Goal: Transaction & Acquisition: Purchase product/service

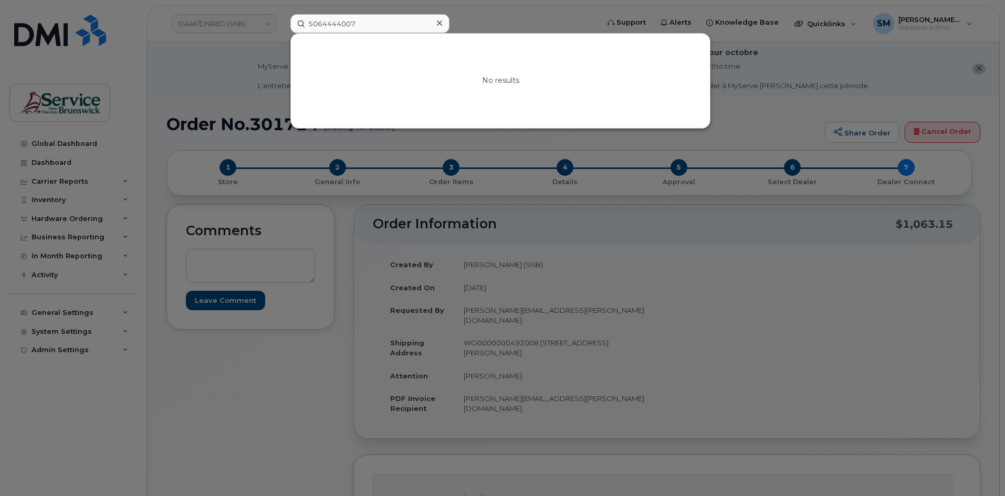
scroll to position [105, 0]
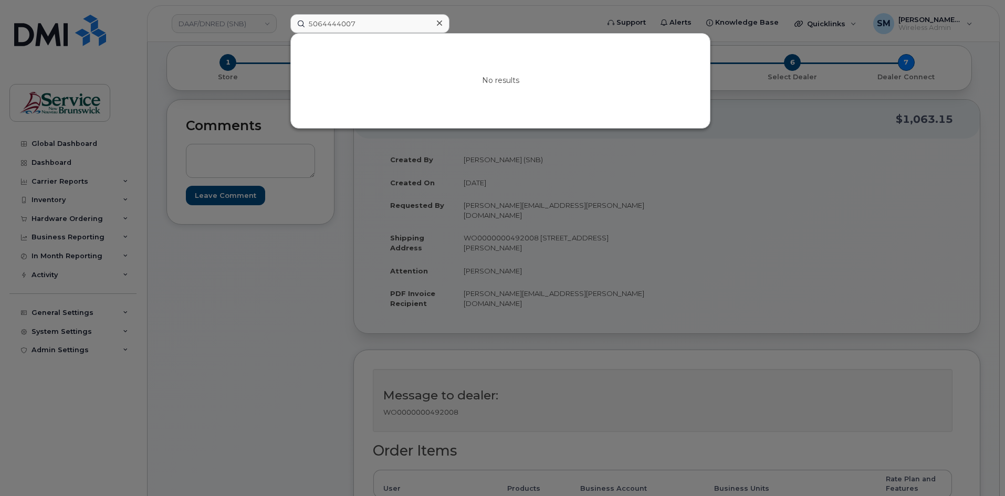
drag, startPoint x: 358, startPoint y: 21, endPoint x: 283, endPoint y: 23, distance: 75.1
click at [283, 23] on div "5064444007 No results" at bounding box center [441, 23] width 318 height 19
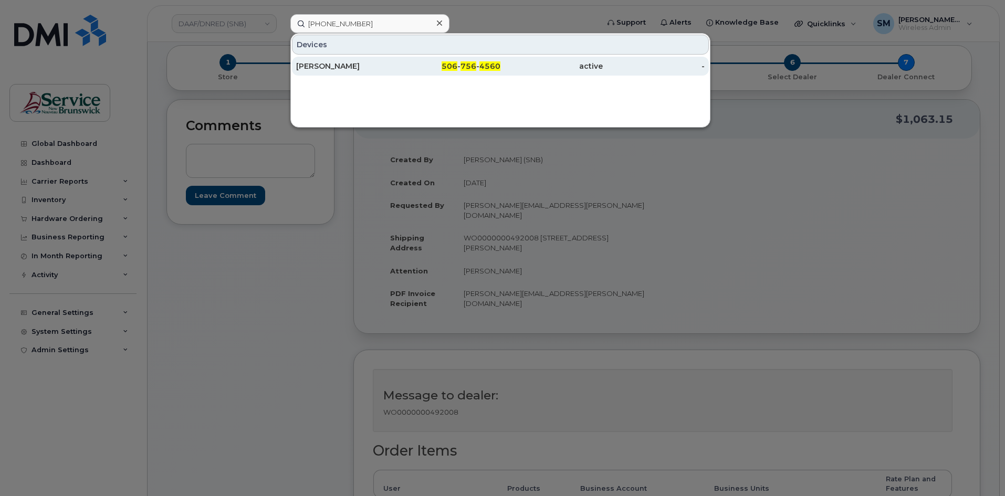
type input "506 756 4560"
click at [346, 64] on div "[PERSON_NAME]" at bounding box center [347, 66] width 102 height 10
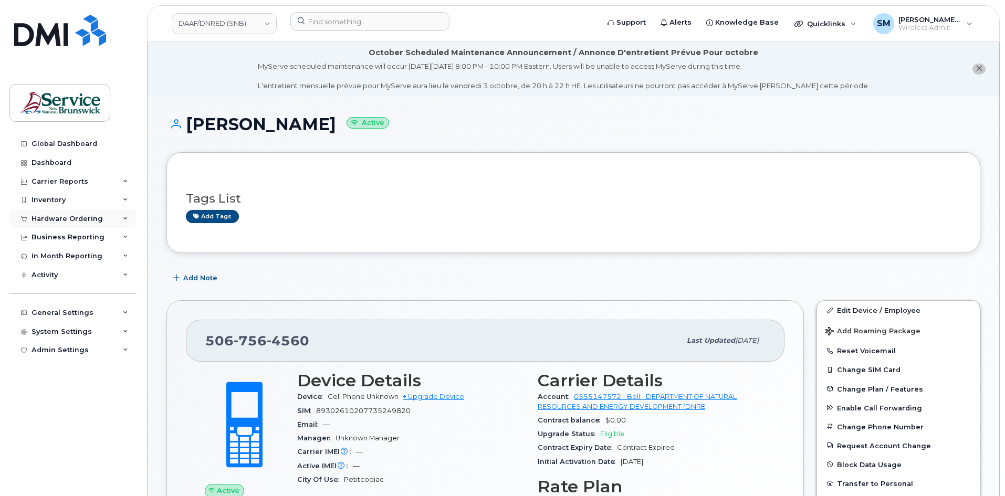
click at [71, 214] on div "Hardware Ordering" at bounding box center [72, 218] width 127 height 19
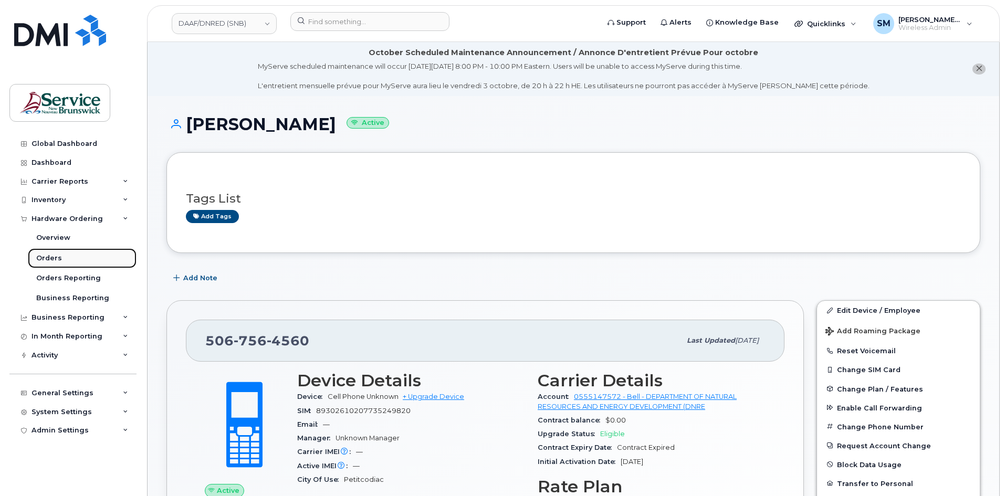
click at [66, 263] on link "Orders" at bounding box center [82, 258] width 109 height 20
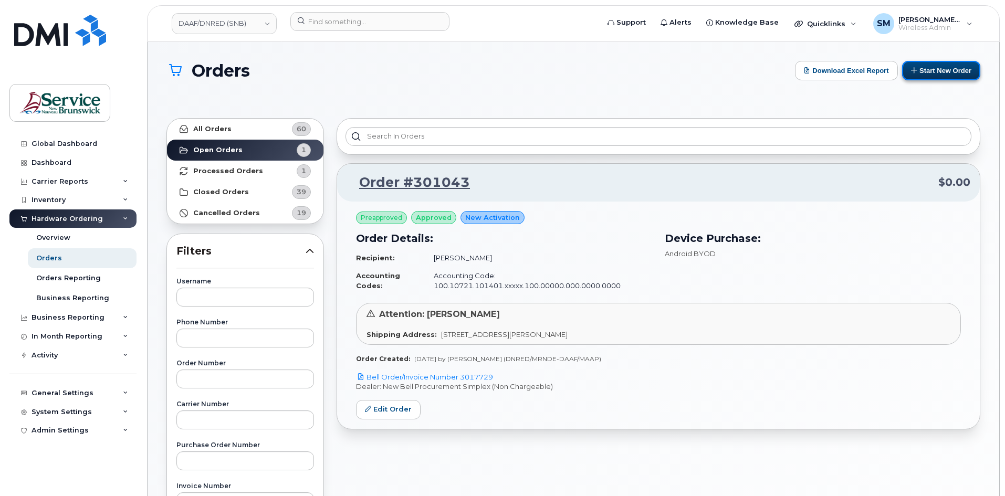
click at [937, 78] on button "Start New Order" at bounding box center [941, 70] width 78 height 19
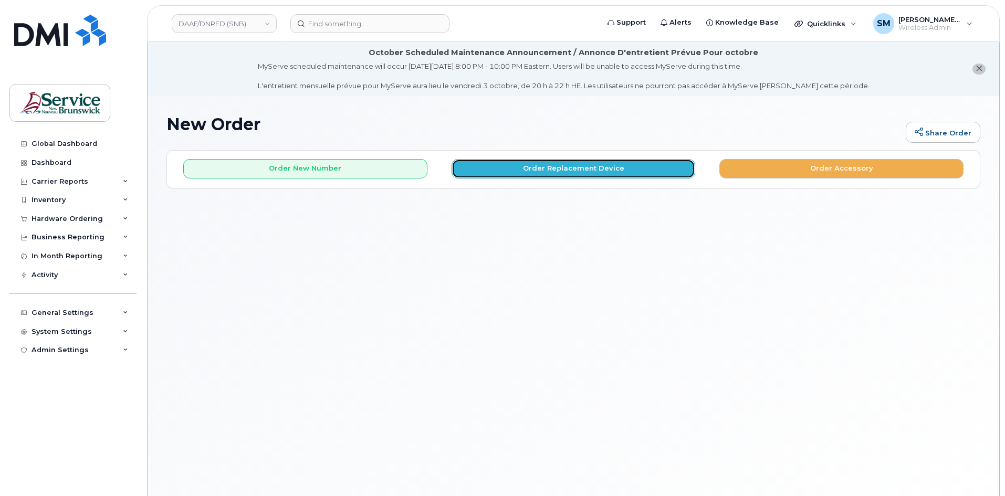
click at [533, 160] on button "Order Replacement Device" at bounding box center [573, 168] width 244 height 19
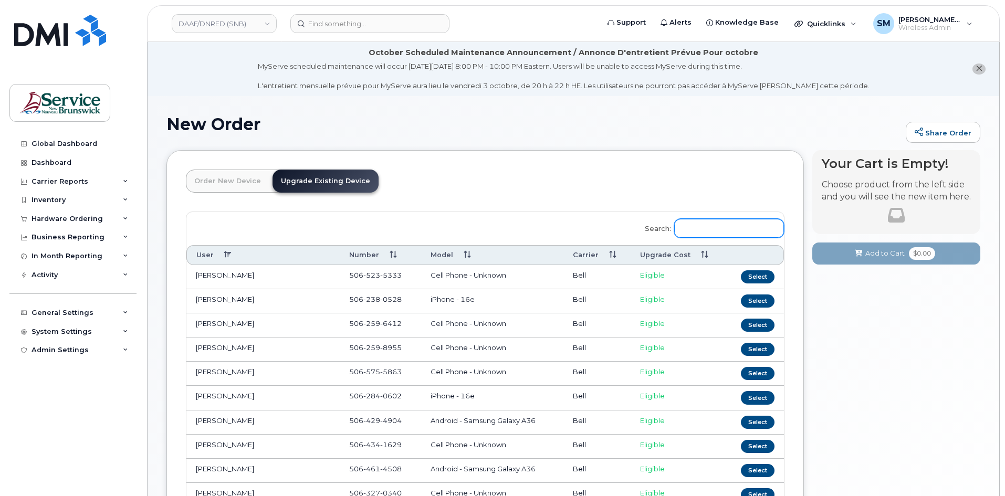
paste input "506 756 4560"
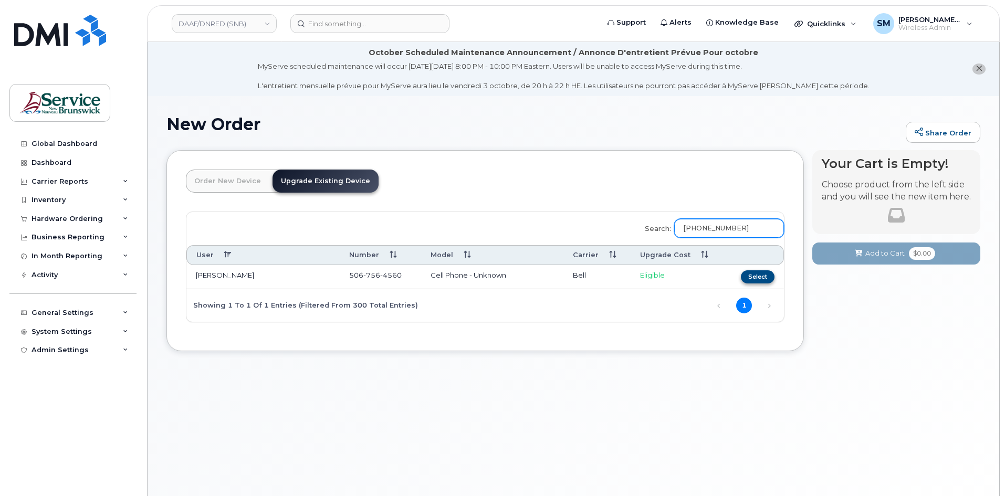
type input "506 756 4560"
click at [762, 278] on button "Select" at bounding box center [758, 276] width 34 height 13
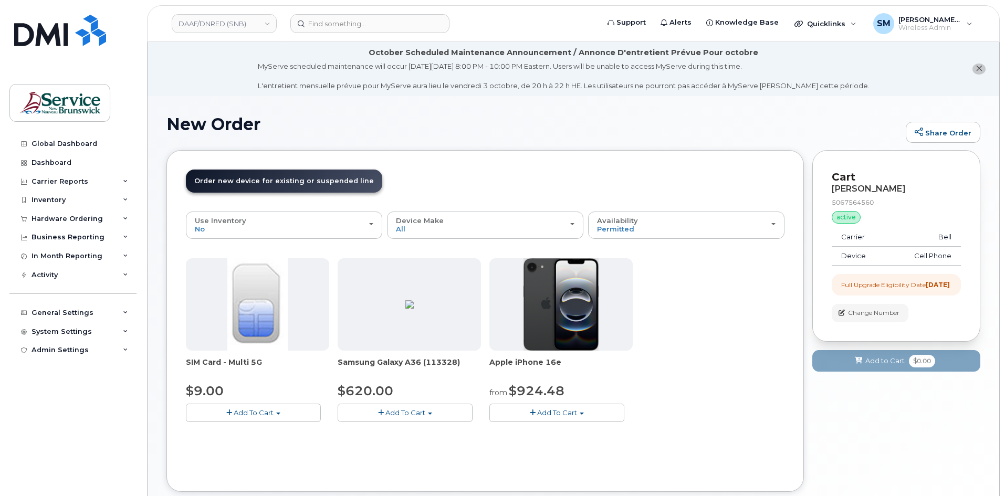
click at [522, 410] on button "Add To Cart" at bounding box center [556, 413] width 135 height 18
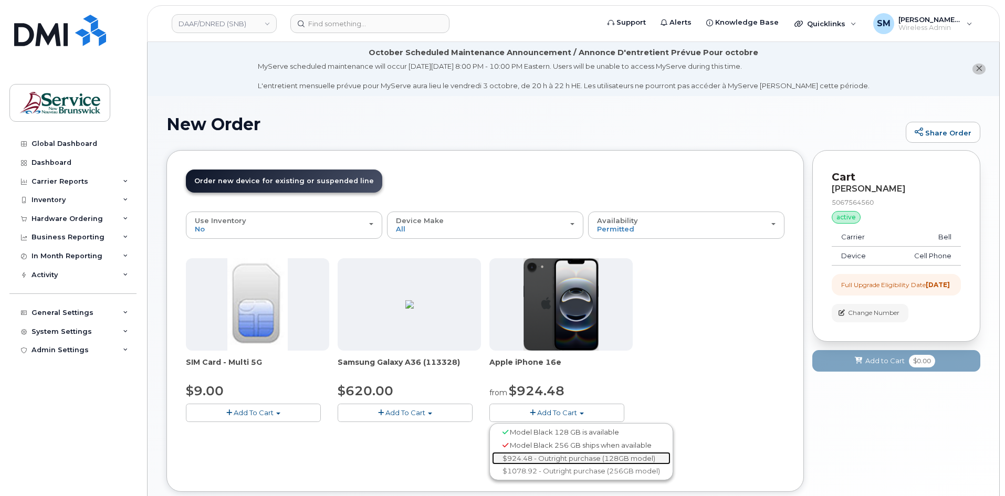
click at [541, 455] on link "$924.48 - Outright purchase (128GB model)" at bounding box center [581, 458] width 178 height 13
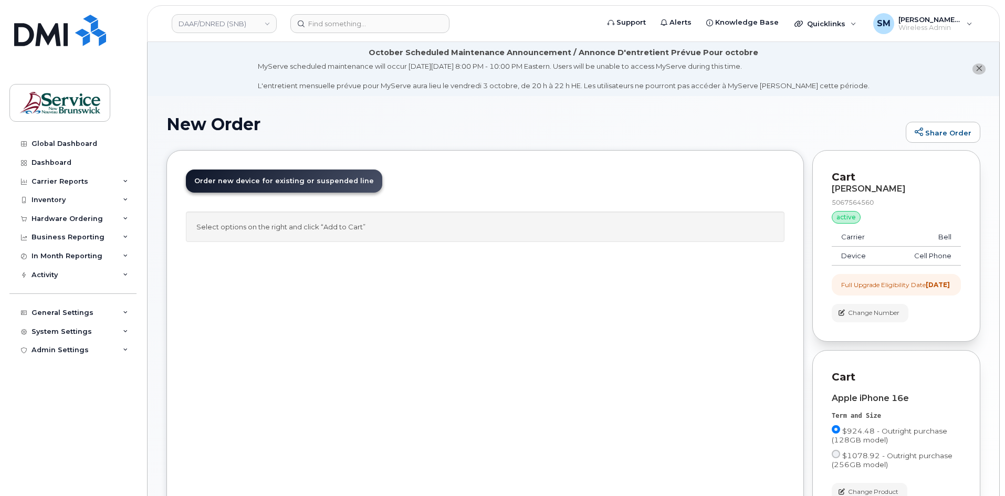
scroll to position [152, 0]
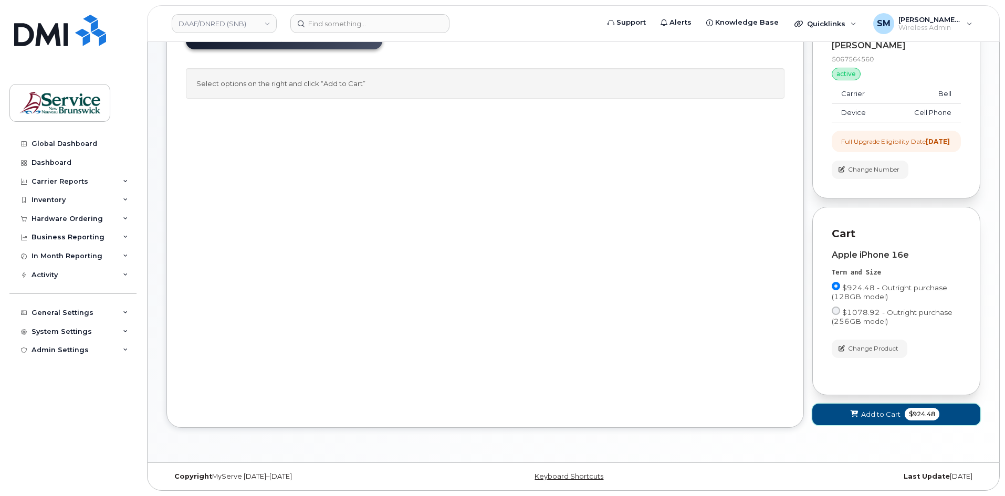
click at [894, 416] on span "Add to Cart" at bounding box center [880, 414] width 39 height 10
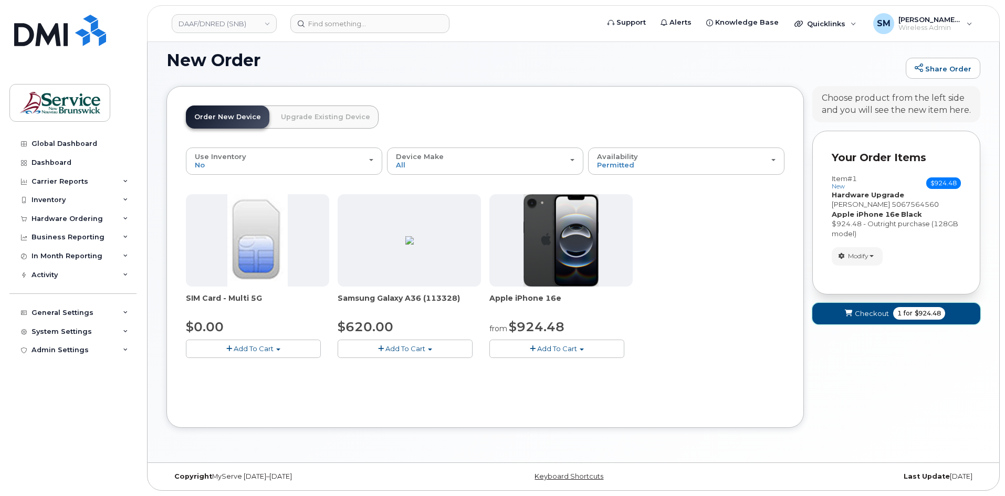
click at [853, 307] on button "Checkout 1 for $924.48" at bounding box center [896, 314] width 168 height 22
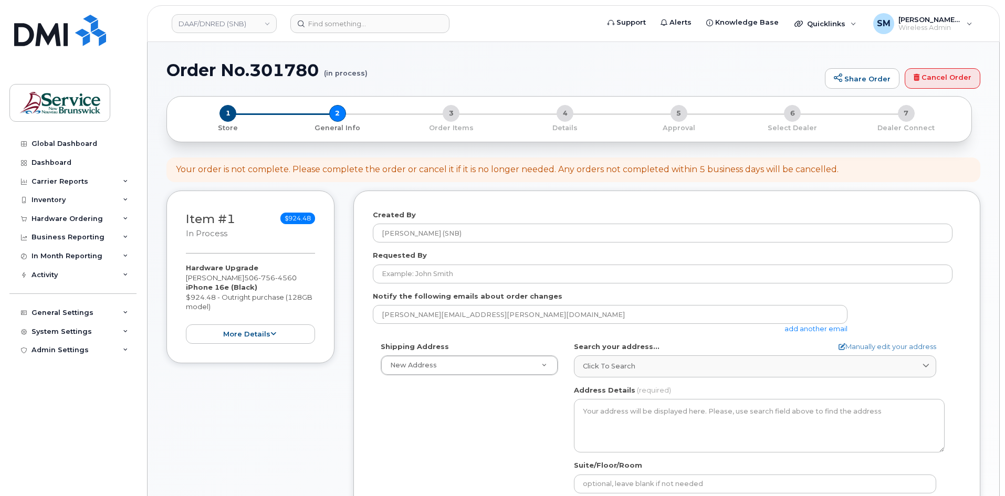
select select
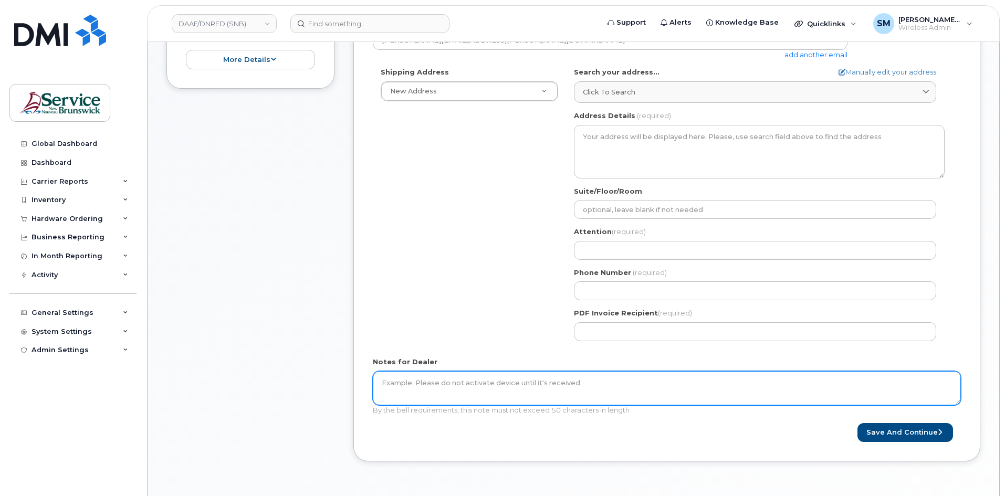
scroll to position [262, 0]
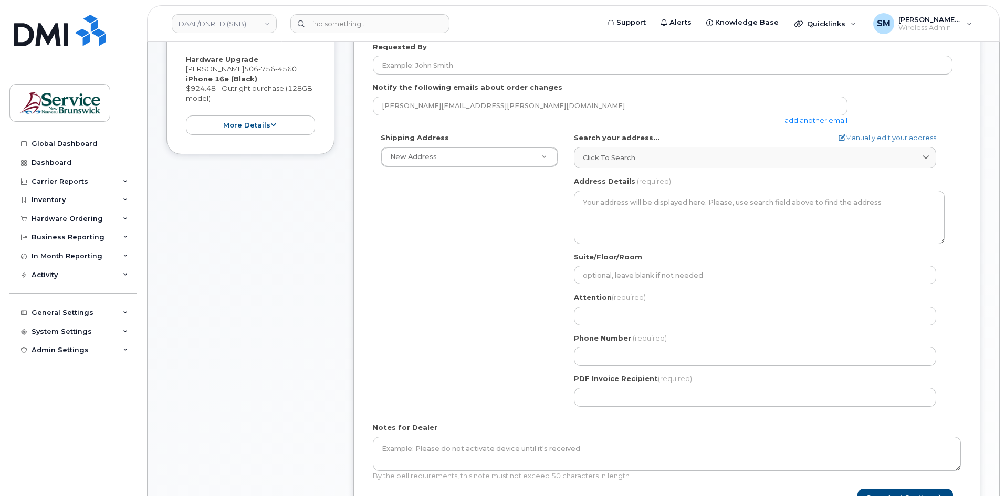
click at [480, 49] on div "Requested By" at bounding box center [667, 58] width 588 height 33
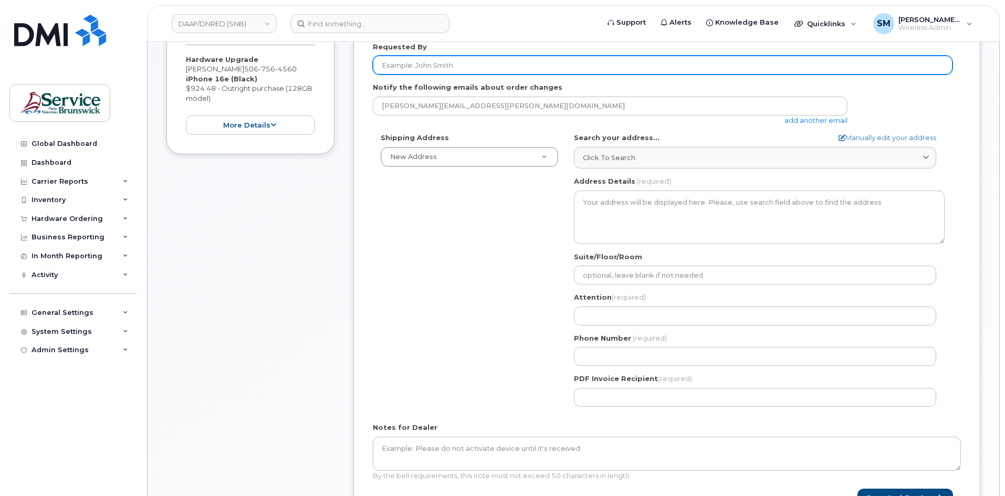
click at [474, 61] on input "Requested By" at bounding box center [662, 65] width 579 height 19
paste input "Colleen.Darrah@gnb.ca"
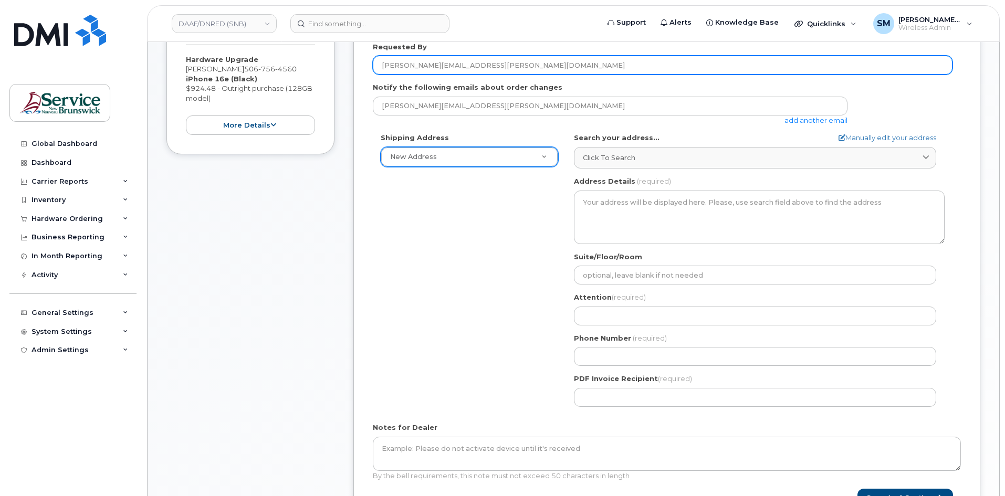
type input "Colleen.Darrah@gnb.ca"
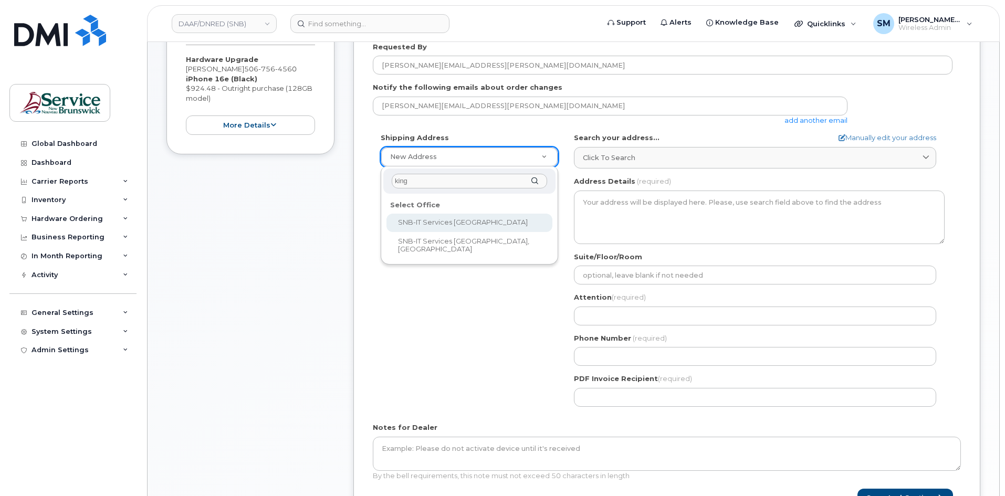
type input "king"
select select
type textarea "15 King Sq N Saint John New Brunswick E2L 1E6"
type input "Cory Ducey"
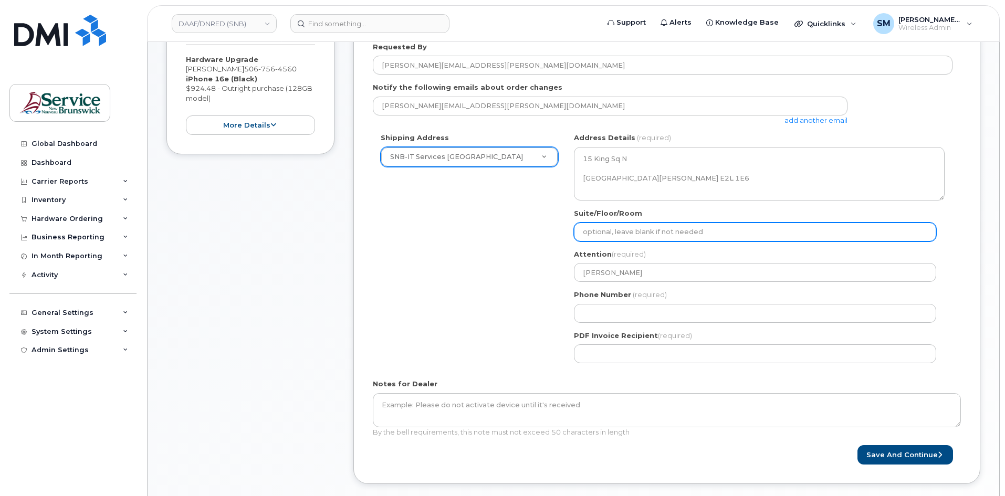
click at [667, 232] on input "Suite/Floor/Room" at bounding box center [755, 232] width 362 height 19
paste input "WO0000000491777"
select select
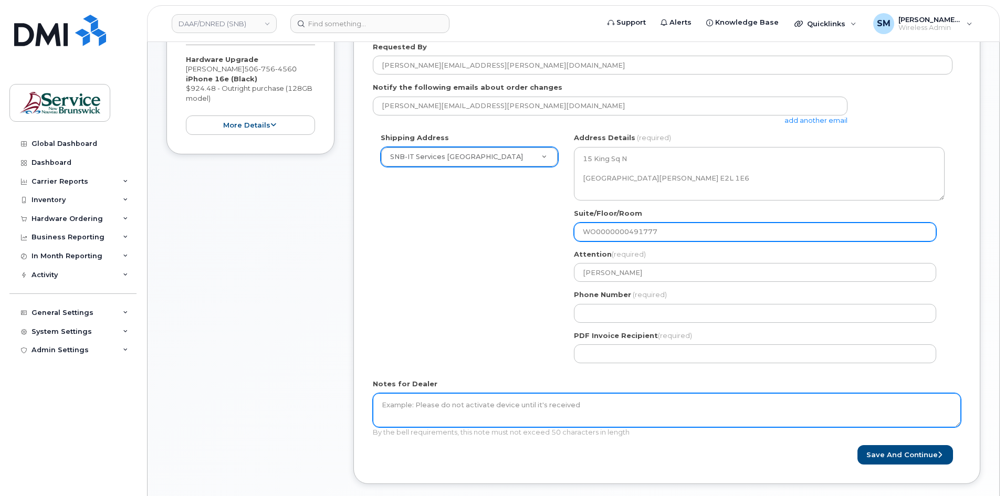
type input "WO0000000491777"
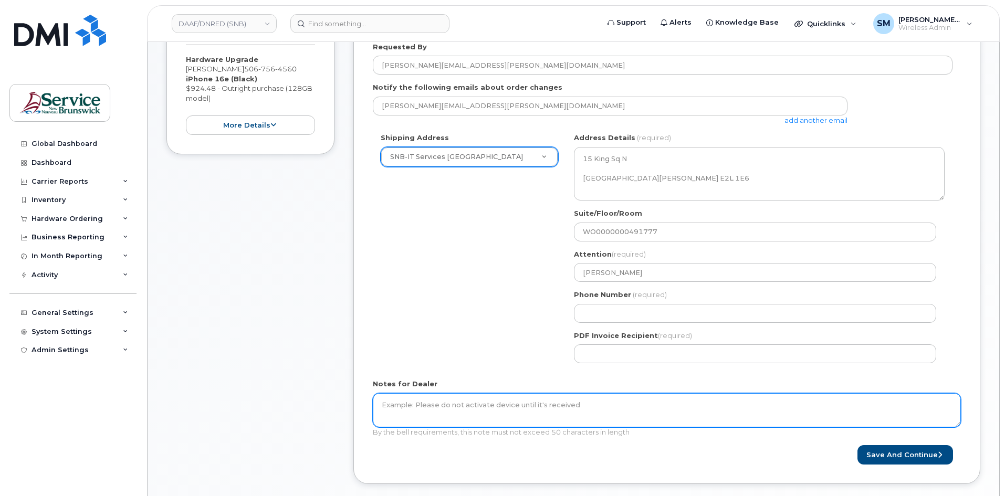
click at [502, 412] on textarea "Notes for Dealer" at bounding box center [667, 410] width 588 height 35
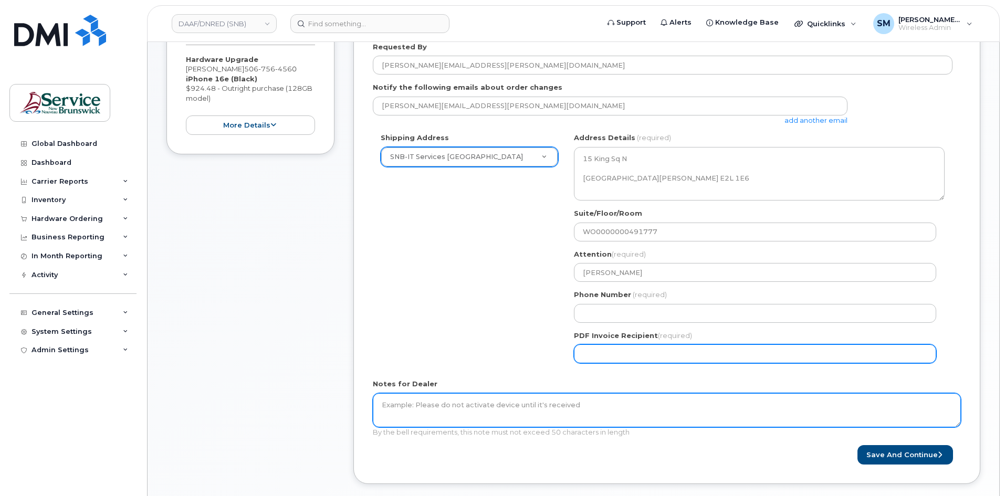
paste textarea "WO0000000491777"
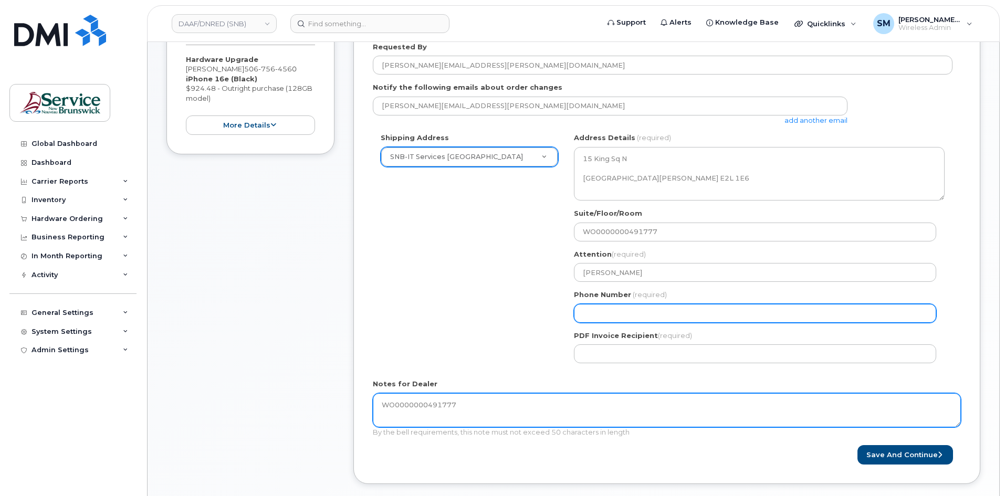
type textarea "WO0000000491777"
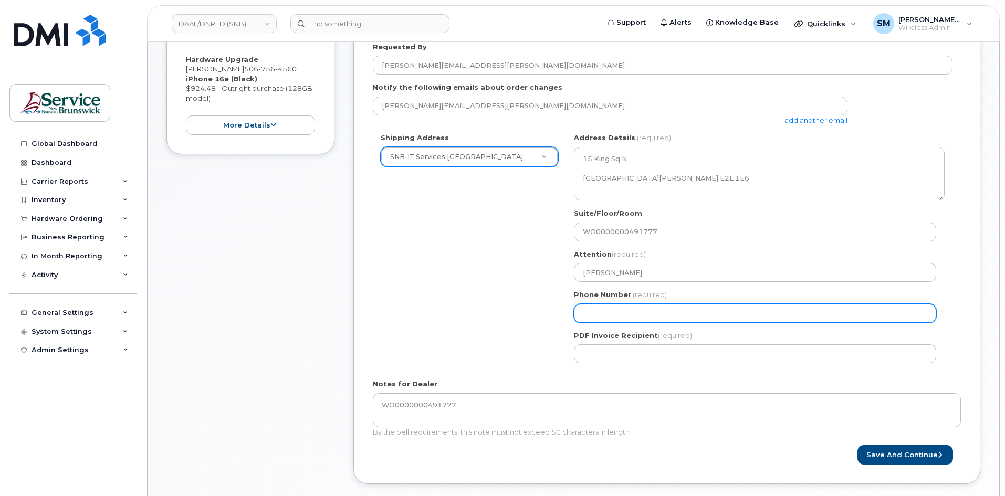
click at [705, 312] on input "Phone Number" at bounding box center [755, 313] width 362 height 19
select select
type input "506639633"
select select
type input "5066396338"
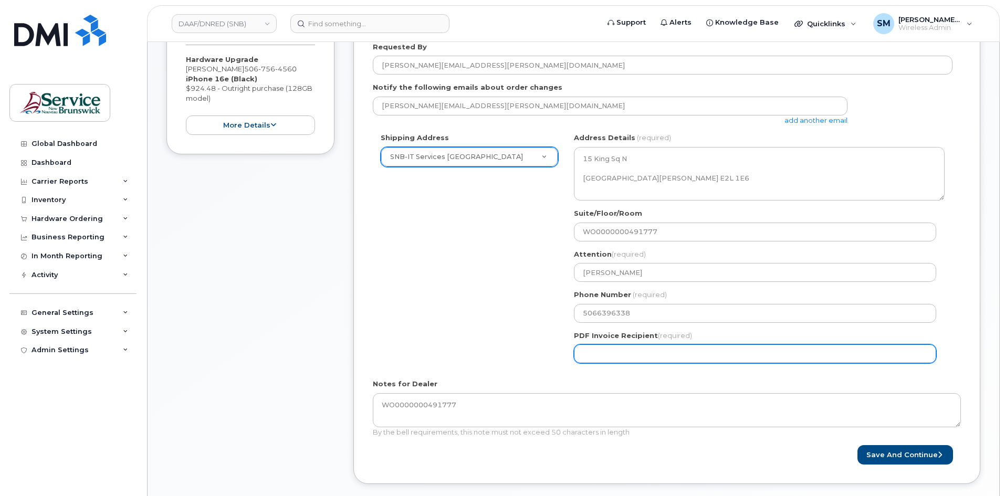
drag, startPoint x: 636, startPoint y: 352, endPoint x: 644, endPoint y: 347, distance: 9.5
click at [636, 352] on input "PDF Invoice Recipient (required)" at bounding box center [755, 353] width 362 height 19
paste input "Michael.Oliveira@gnb.ca"
type input "Michael.Oliveira@gnb.ca"
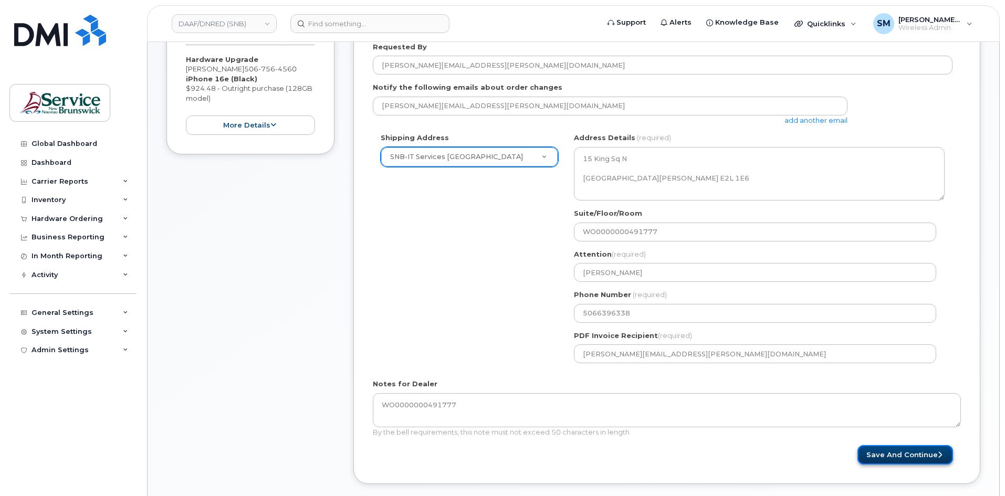
click at [910, 458] on button "Save and Continue" at bounding box center [905, 454] width 96 height 19
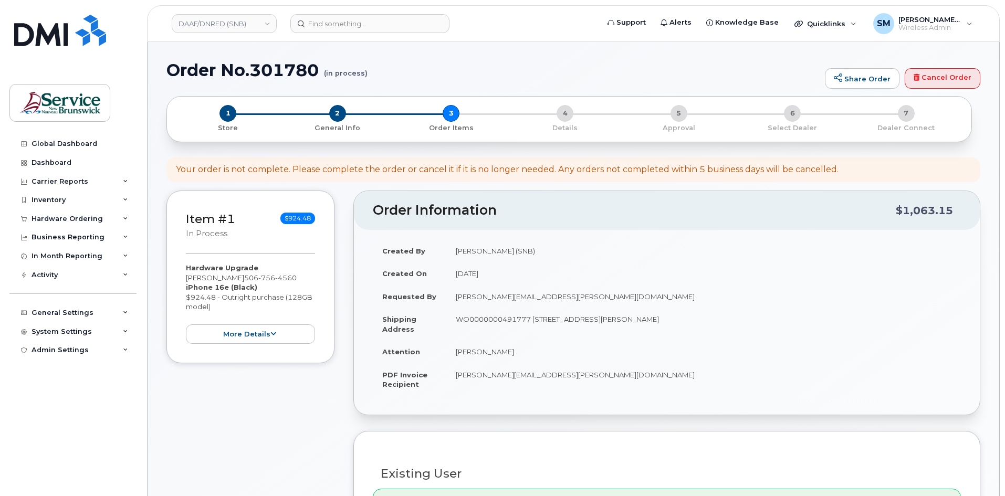
select select
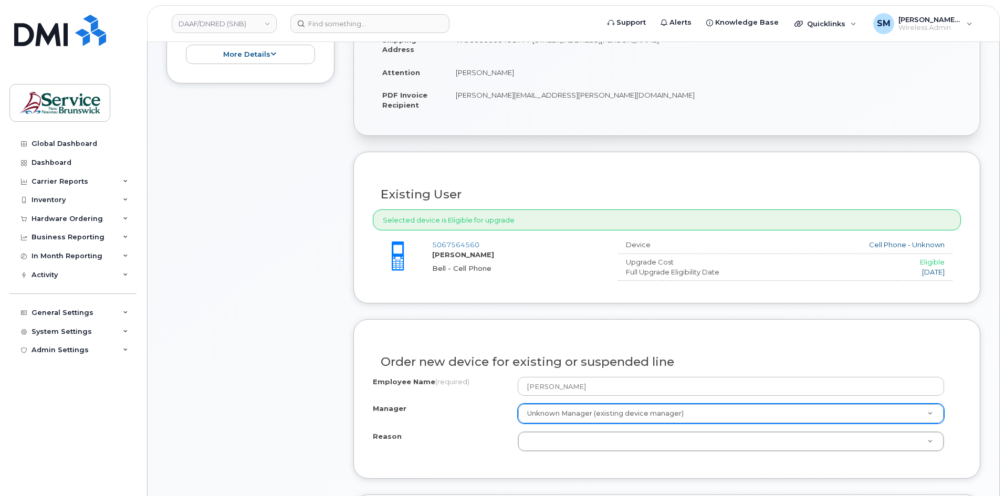
scroll to position [420, 0]
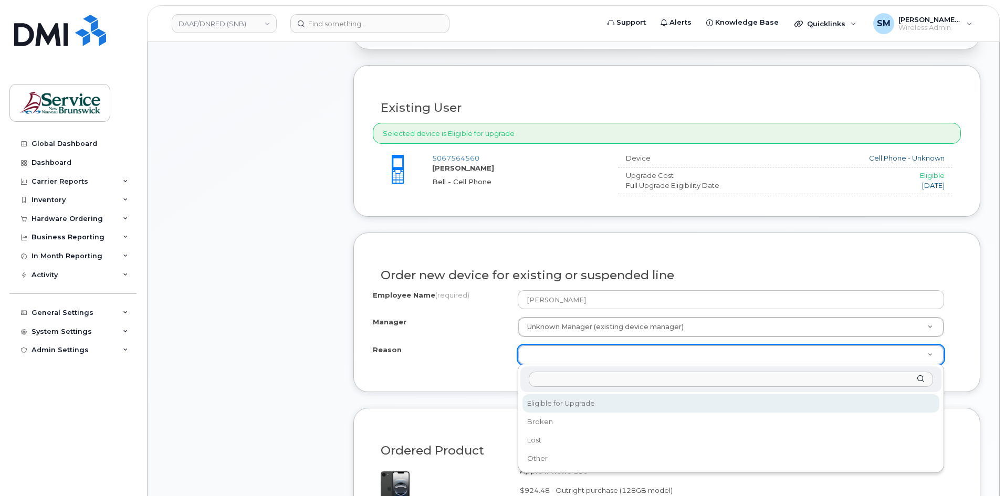
select select "eligible_for_upgrade"
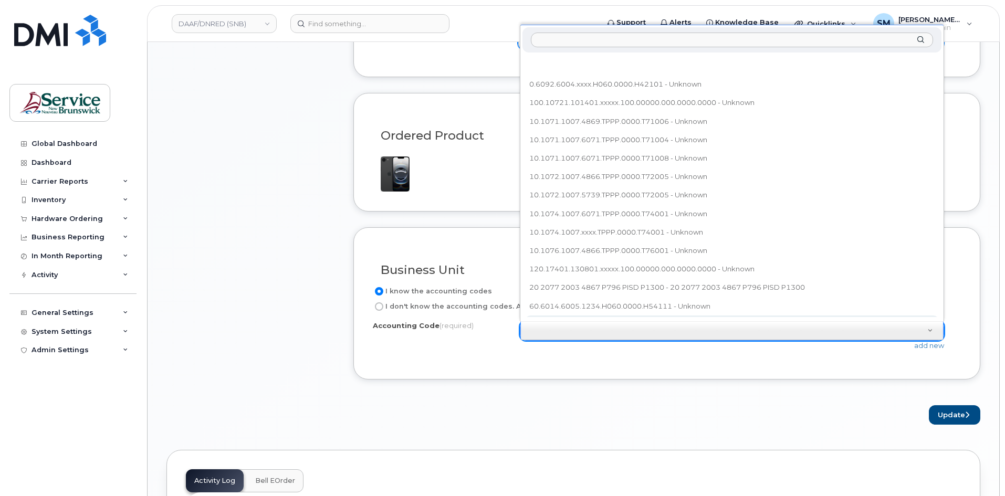
scroll to position [12, 0]
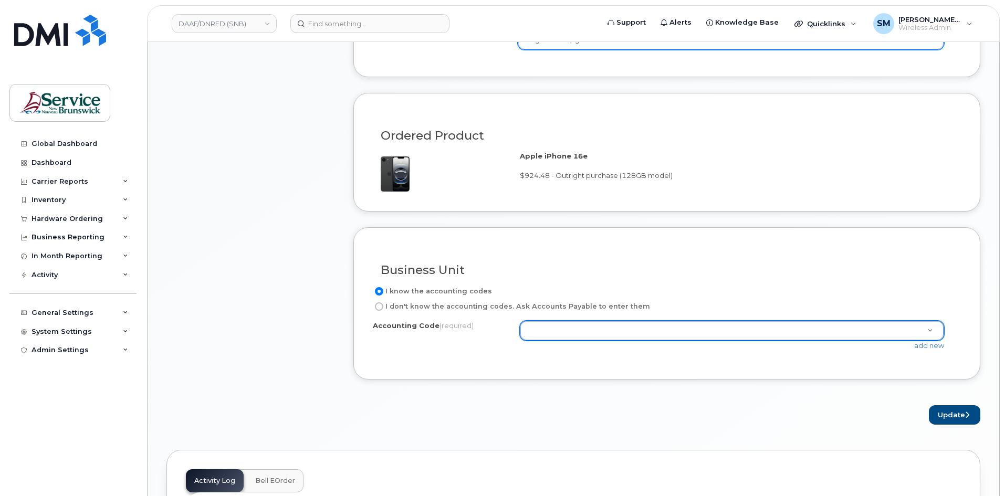
paste input "60.6070.6001.4866.H006.0000.H19102"
type input "60.6070.6001.4866.H006.0000.H19102"
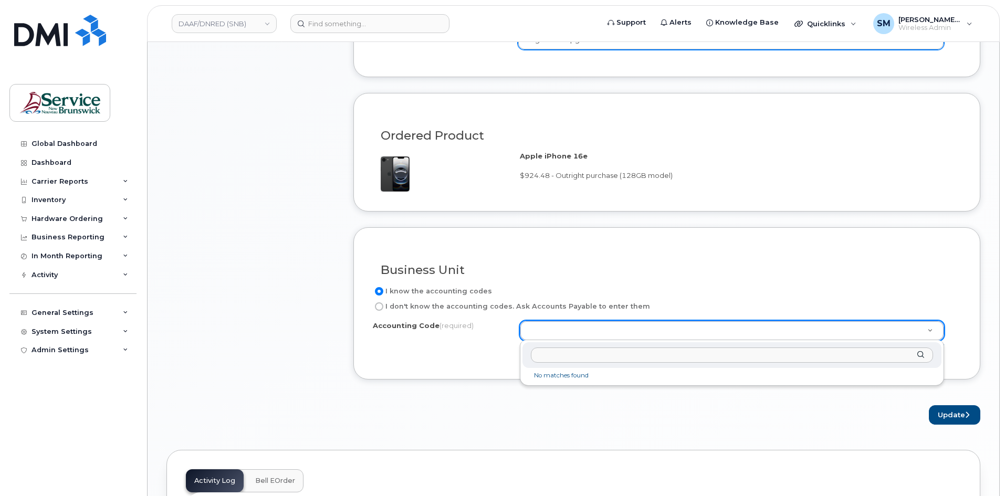
drag, startPoint x: 782, startPoint y: 279, endPoint x: 937, endPoint y: 332, distance: 164.7
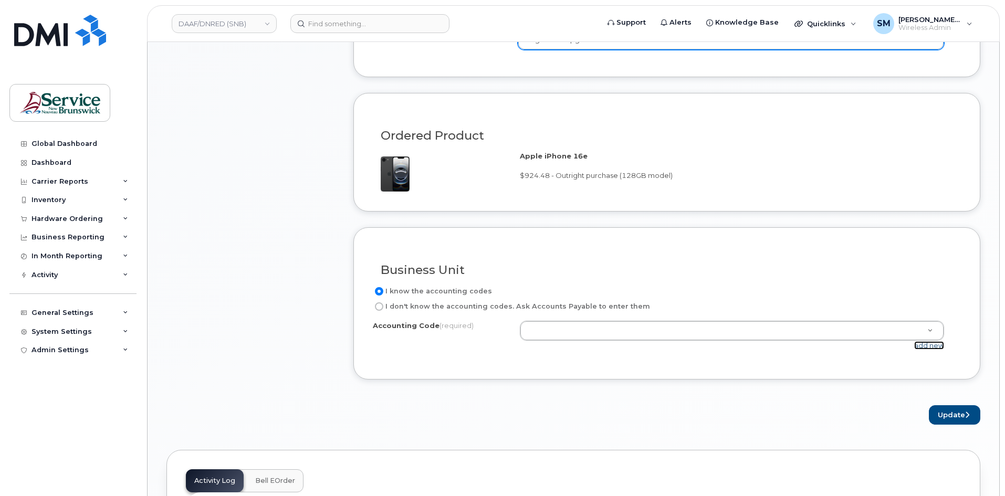
click at [940, 349] on link "add new" at bounding box center [929, 345] width 30 height 8
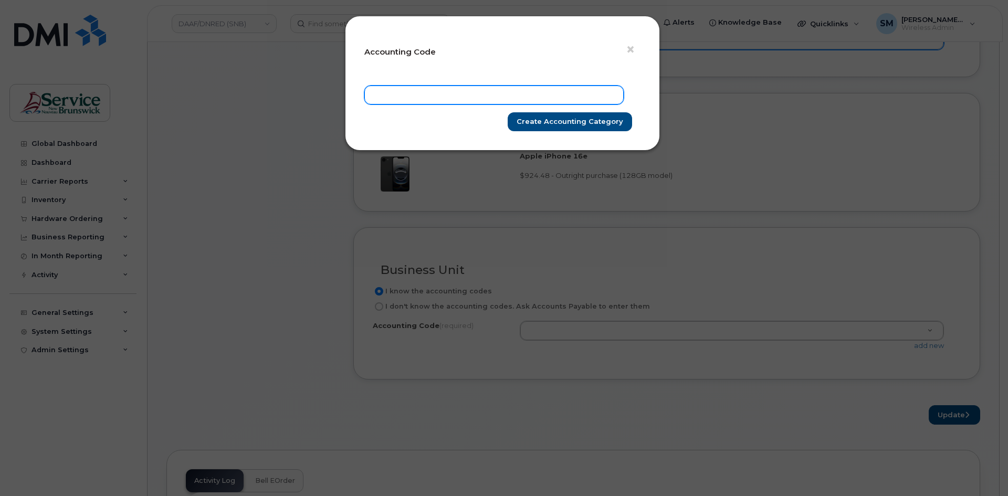
click at [564, 99] on input "text" at bounding box center [493, 95] width 259 height 19
paste input "60.6070.6001.4866.H006.0000.H19102"
type input "60.6070.6001.4866.H006.0000.H19102"
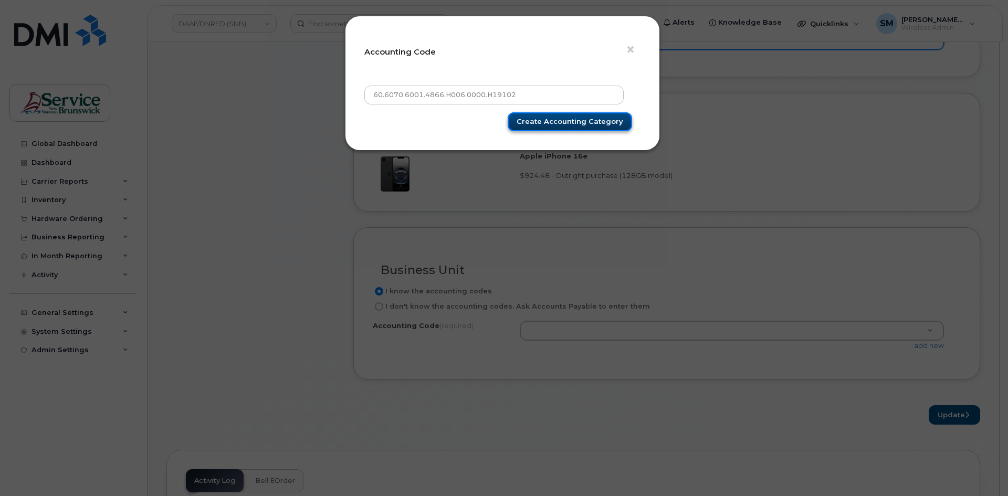
click at [588, 123] on input "Create Accounting category" at bounding box center [570, 121] width 124 height 19
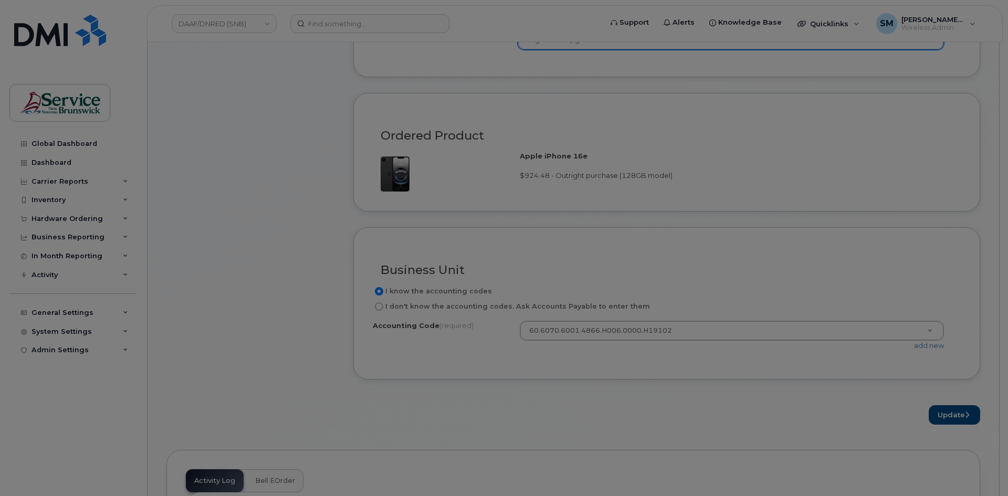
type input "Create Accounting category"
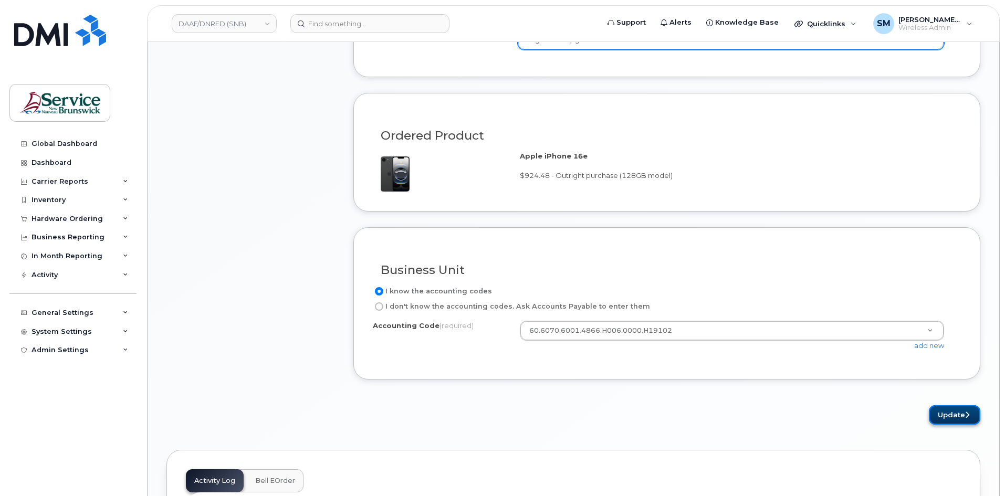
click at [944, 415] on button "Update" at bounding box center [953, 414] width 51 height 19
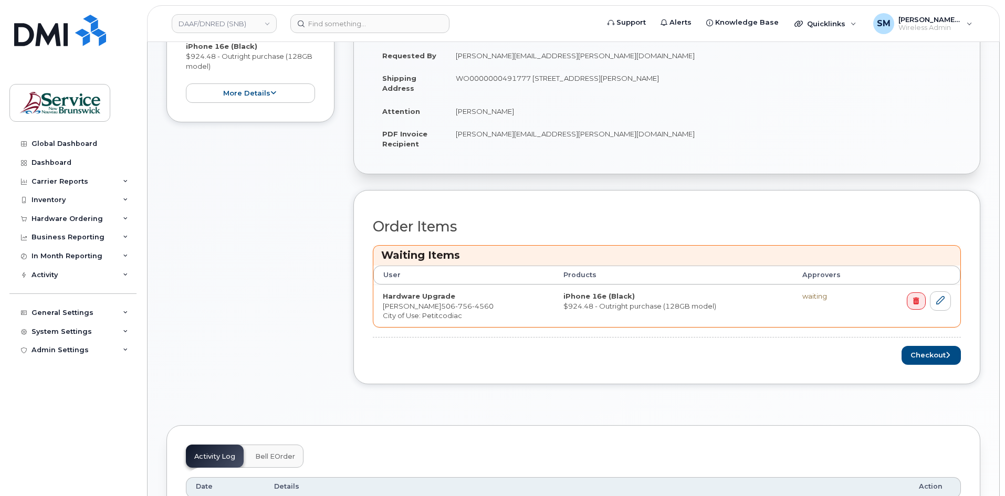
scroll to position [367, 0]
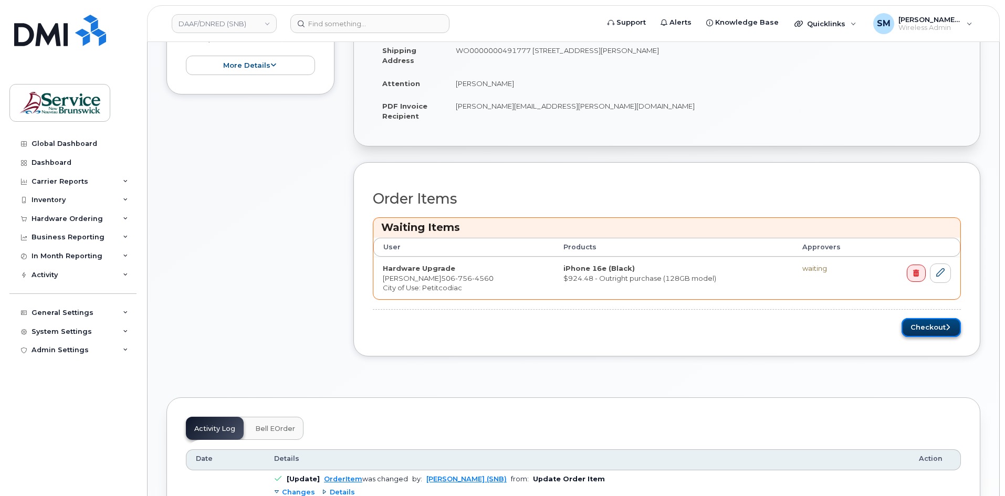
click at [922, 329] on button "Checkout" at bounding box center [930, 327] width 59 height 19
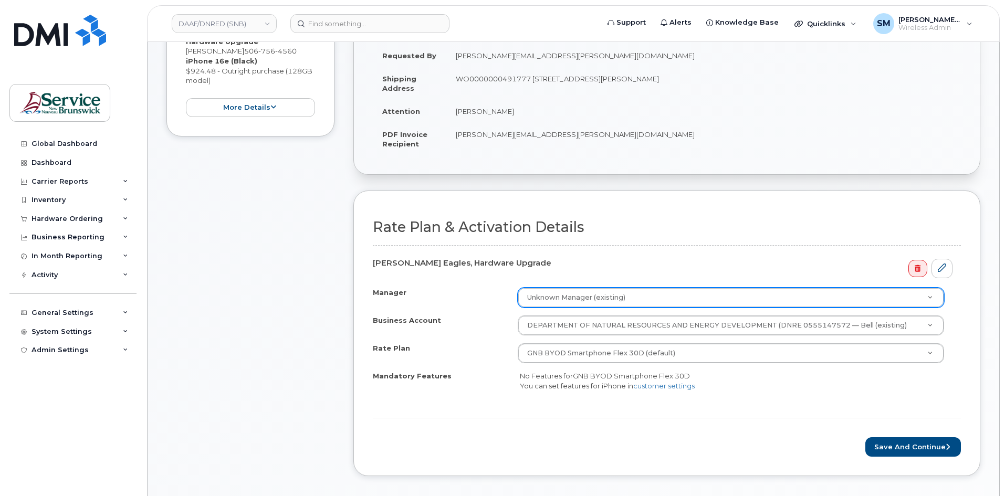
scroll to position [262, 0]
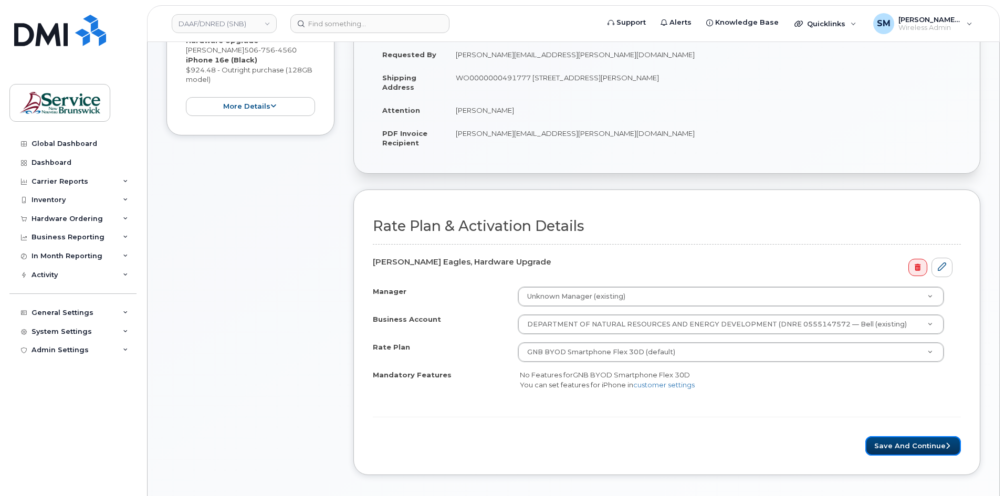
click at [908, 441] on button "Save and Continue" at bounding box center [913, 445] width 96 height 19
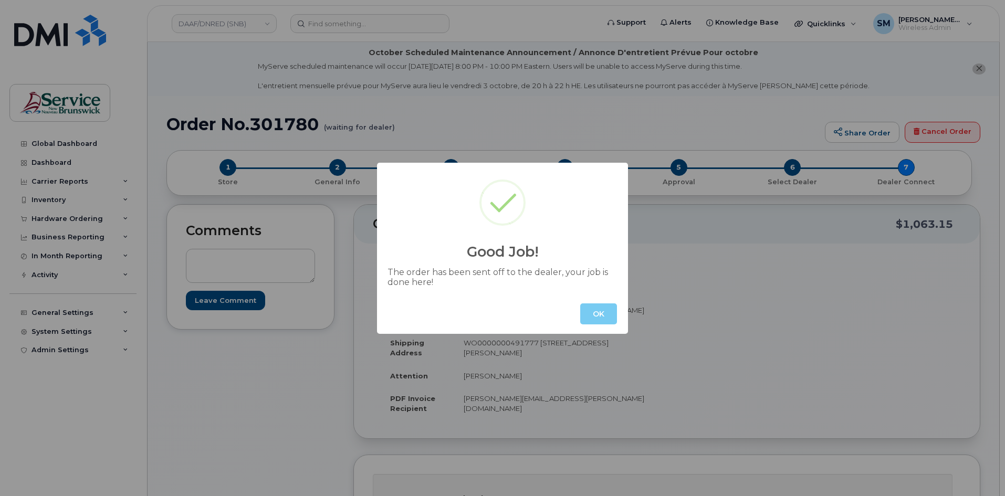
click at [599, 314] on button "OK" at bounding box center [598, 313] width 37 height 21
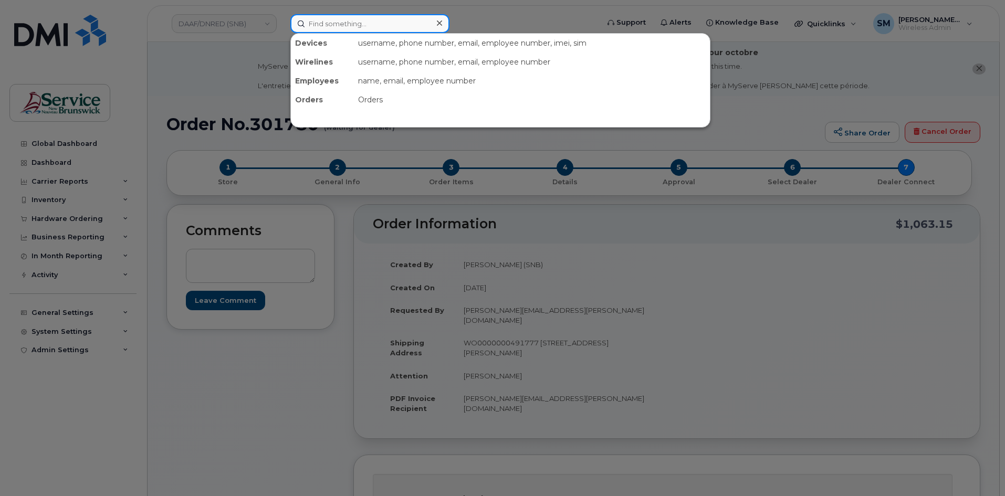
click at [337, 23] on input at bounding box center [369, 23] width 159 height 19
paste input "5064782569"
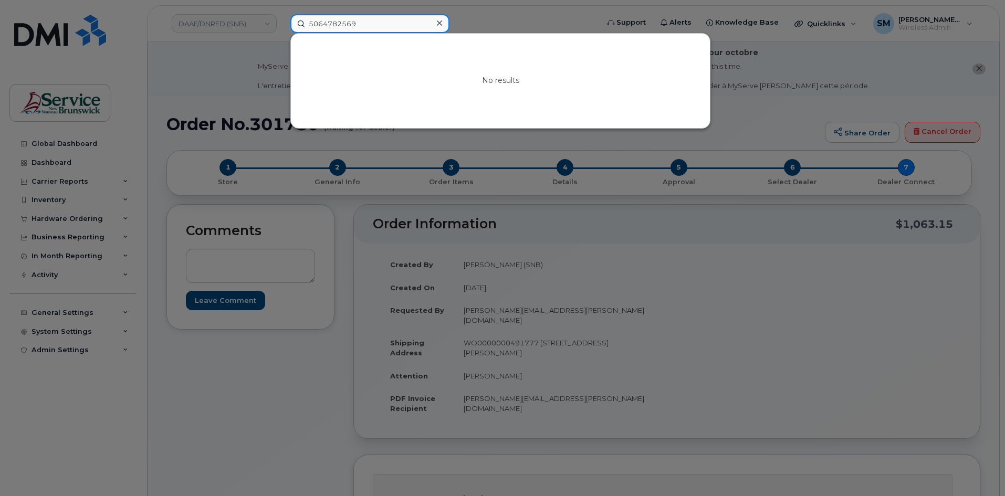
type input "5064782569"
